Goal: Transaction & Acquisition: Book appointment/travel/reservation

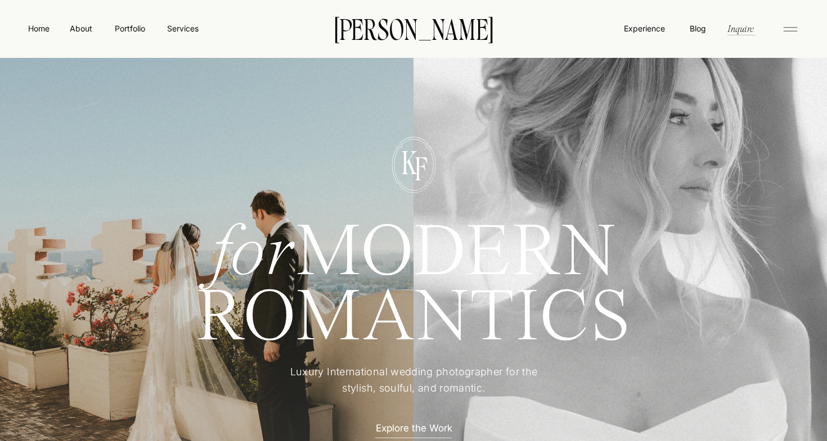
click at [182, 28] on nav "Services" at bounding box center [182, 28] width 33 height 12
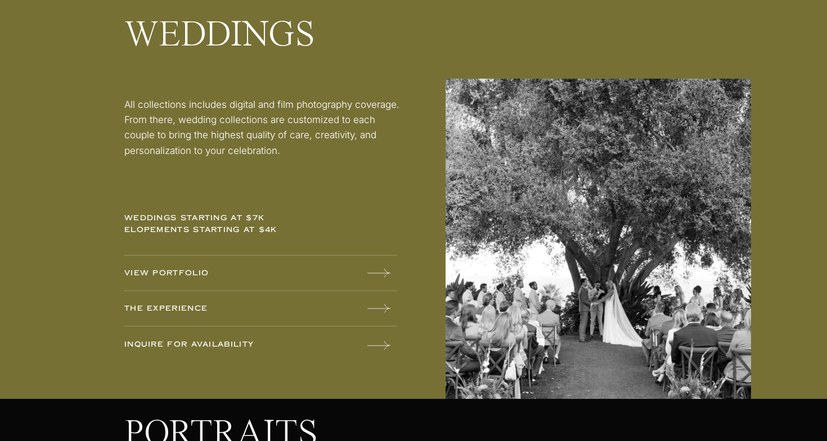
scroll to position [1464, 0]
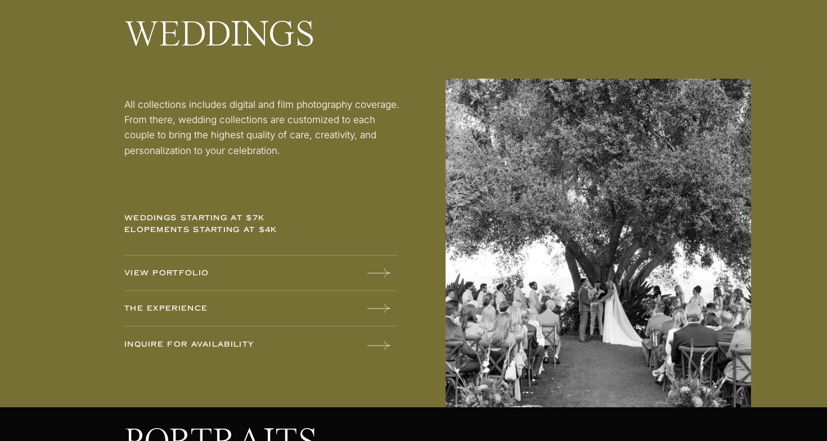
click at [187, 271] on p "VIEW PORTFOLIO" at bounding box center [212, 274] width 176 height 12
click at [156, 308] on p "The experience" at bounding box center [212, 309] width 176 height 12
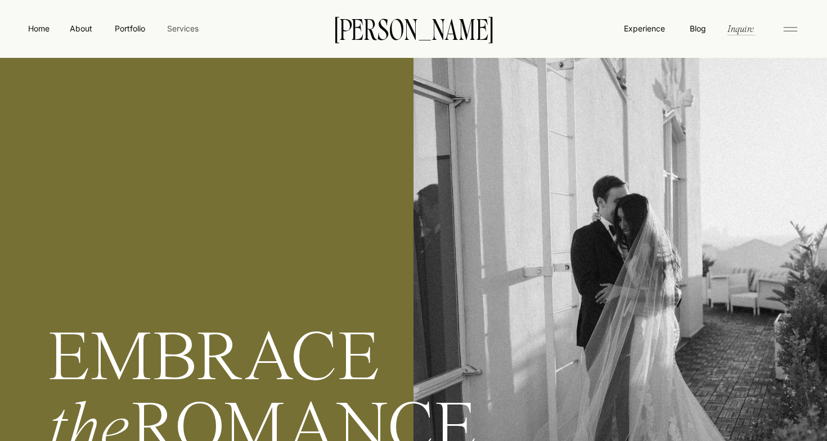
click at [186, 27] on nav "Services" at bounding box center [182, 28] width 33 height 12
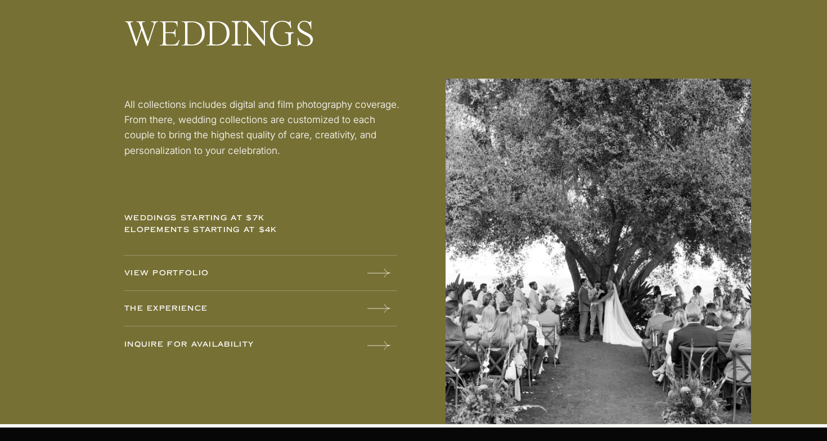
scroll to position [1421, 0]
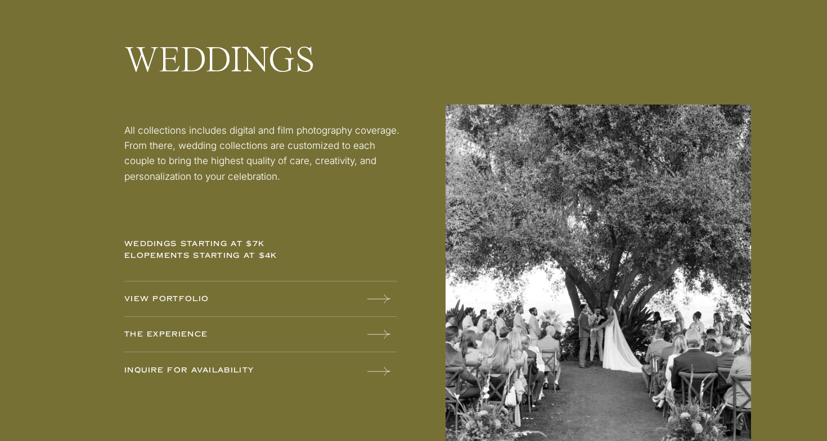
click at [209, 264] on p "weddings starting at $7k elopements starting at $4k" at bounding box center [212, 252] width 176 height 29
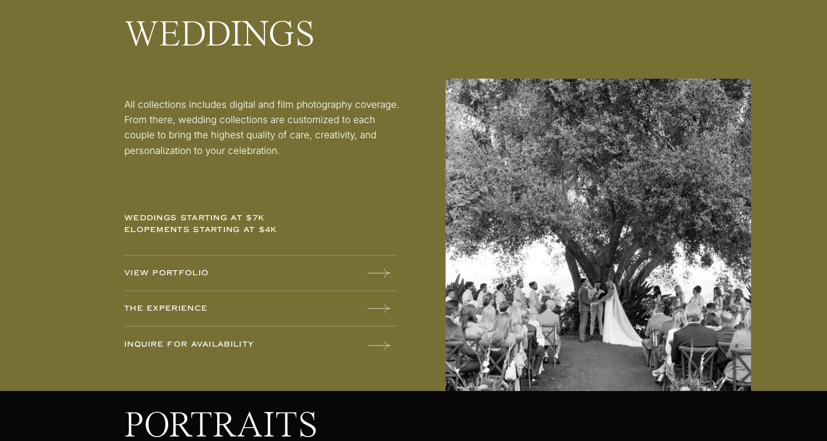
scroll to position [1480, 0]
click at [154, 339] on p "INQUIRE FOR AVAILABILITY" at bounding box center [212, 345] width 176 height 12
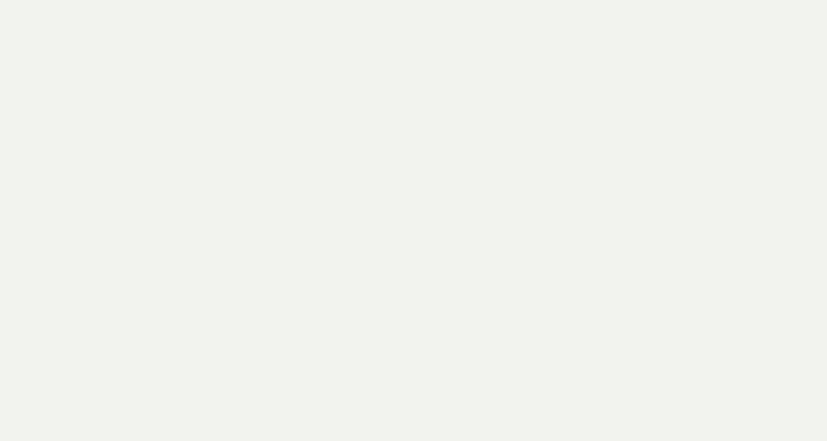
scroll to position [674, 0]
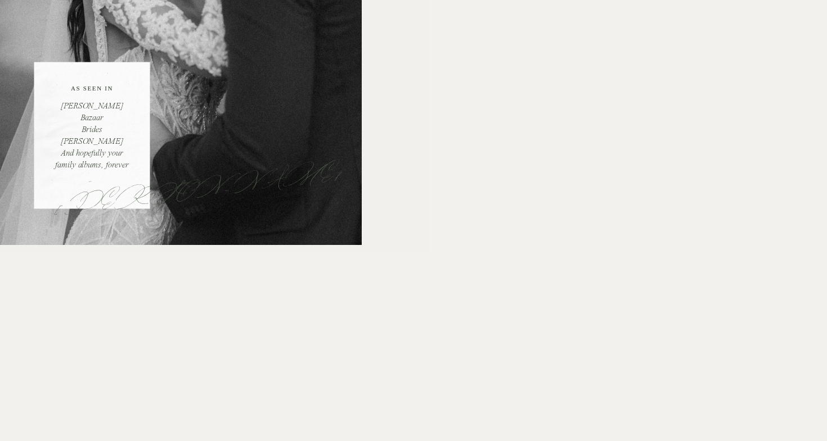
scroll to position [0, 0]
